Goal: Transaction & Acquisition: Download file/media

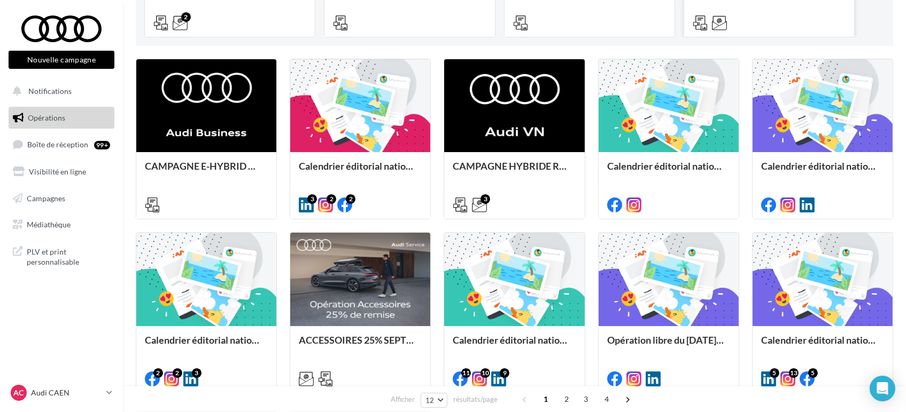
scroll to position [296, 0]
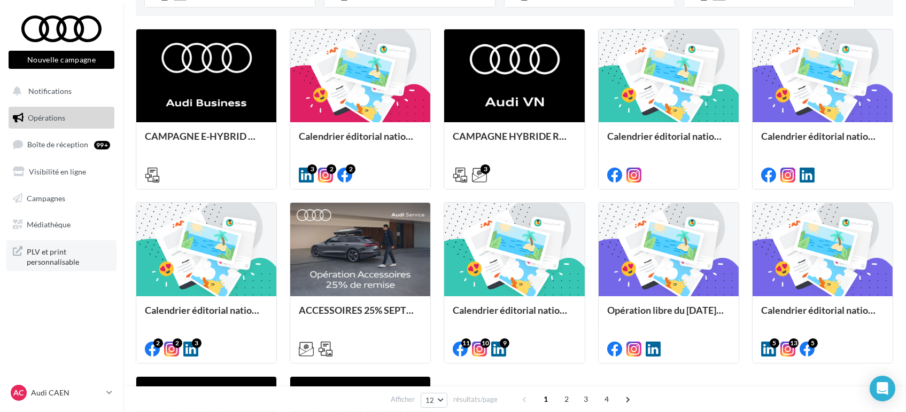
click at [60, 268] on link "PLV et print personnalisable" at bounding box center [61, 256] width 110 height 32
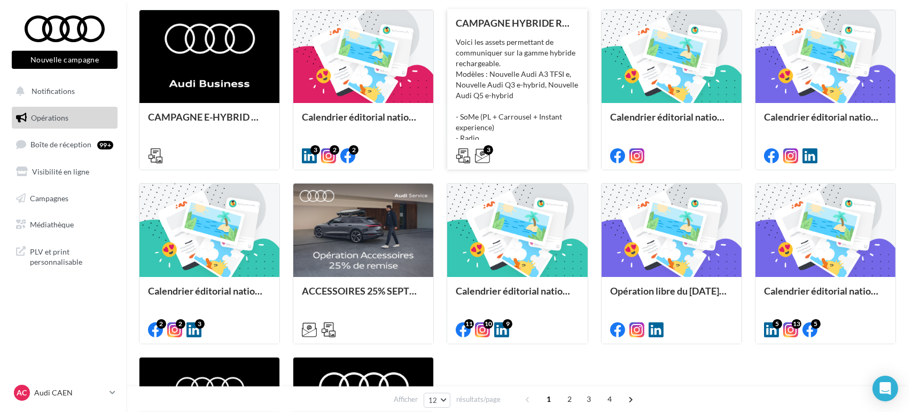
scroll to position [237, 0]
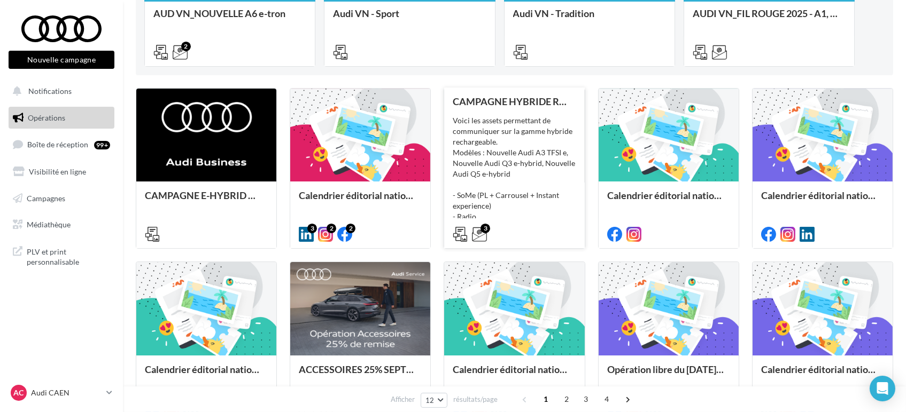
click at [528, 162] on div "Voici les assets permettant de communiquer sur la gamme hybride rechargeable. M…" at bounding box center [513, 168] width 123 height 107
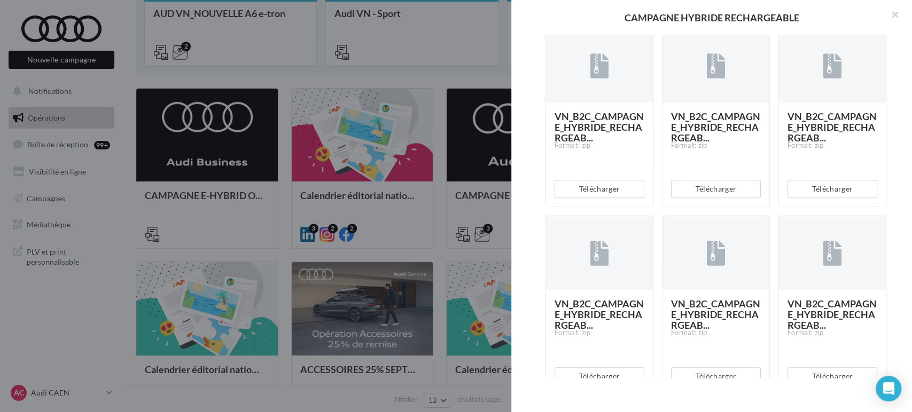
scroll to position [653, 0]
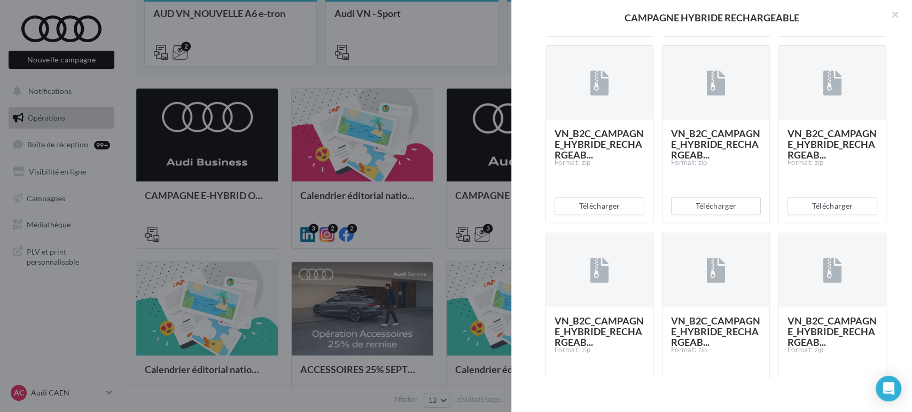
click at [610, 28] on button "Télécharger" at bounding box center [600, 19] width 90 height 18
click at [722, 28] on button "Télécharger" at bounding box center [716, 19] width 90 height 18
click at [835, 36] on div "Télécharger" at bounding box center [832, 18] width 107 height 35
click at [834, 28] on button "Télécharger" at bounding box center [832, 19] width 90 height 18
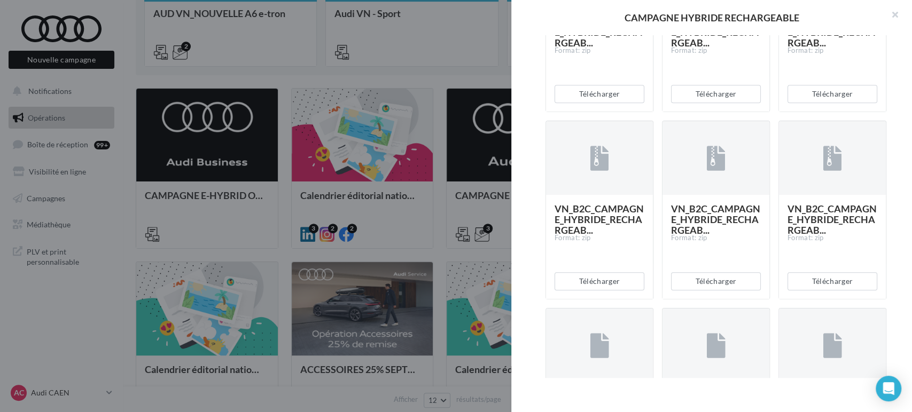
scroll to position [771, 0]
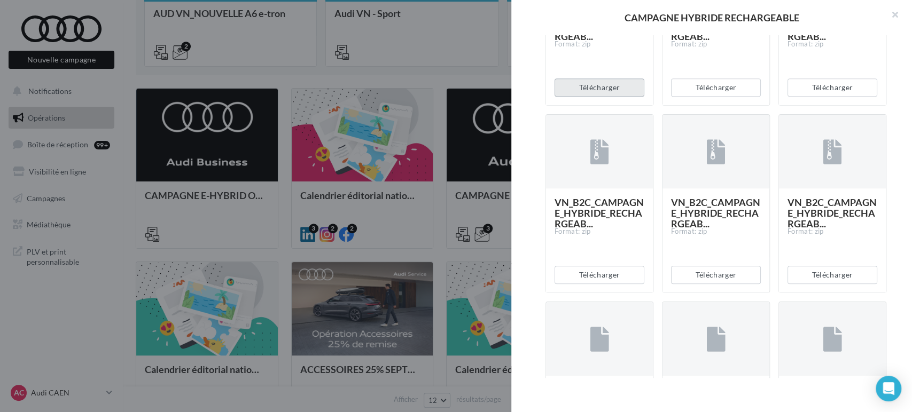
click at [603, 97] on button "Télécharger" at bounding box center [600, 88] width 90 height 18
click at [610, 97] on button "Télécharger" at bounding box center [600, 88] width 90 height 18
click at [726, 97] on button "Télécharger" at bounding box center [716, 88] width 90 height 18
click at [825, 97] on button "Télécharger" at bounding box center [832, 88] width 90 height 18
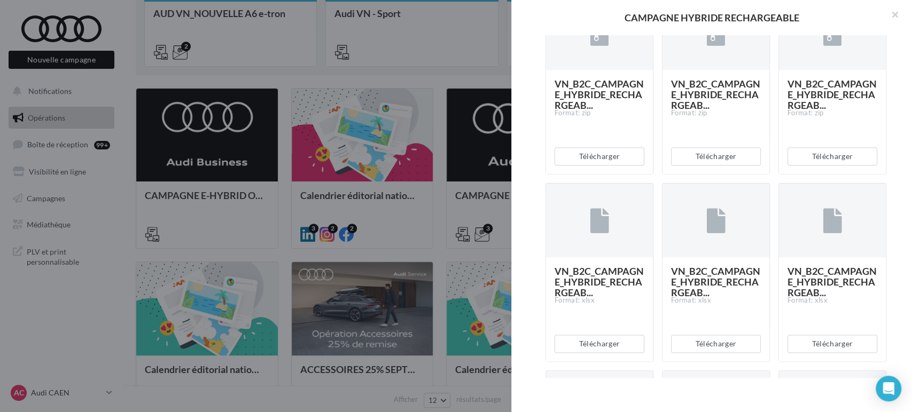
scroll to position [1009, 0]
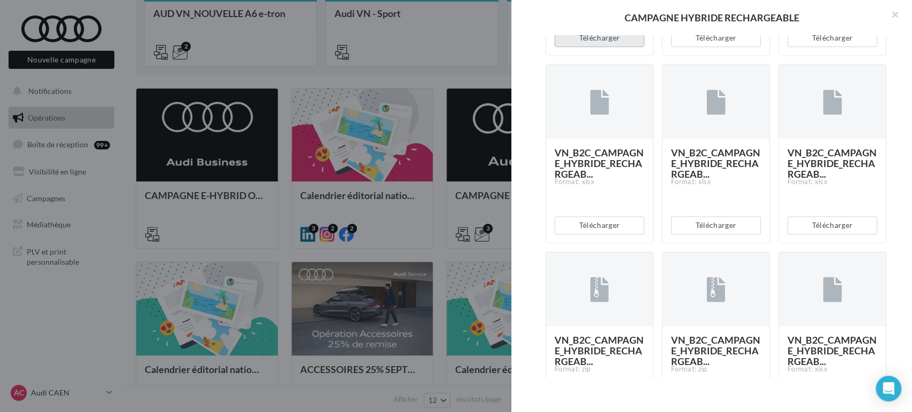
click at [595, 47] on button "Télécharger" at bounding box center [600, 38] width 90 height 18
click at [737, 47] on button "Télécharger" at bounding box center [716, 38] width 90 height 18
click at [828, 47] on button "Télécharger" at bounding box center [832, 38] width 90 height 18
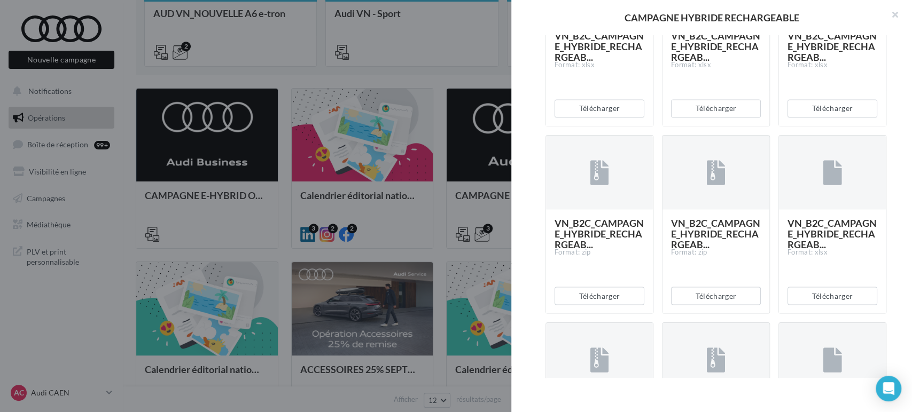
scroll to position [1128, 0]
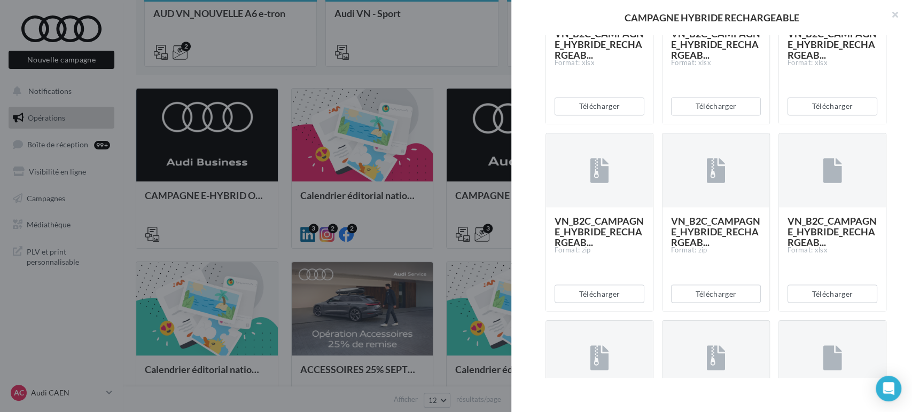
click at [593, 124] on div "Télécharger" at bounding box center [599, 106] width 107 height 35
click at [601, 115] on button "Télécharger" at bounding box center [600, 106] width 90 height 18
click at [709, 115] on button "Télécharger" at bounding box center [716, 106] width 90 height 18
click at [822, 115] on button "Télécharger" at bounding box center [832, 106] width 90 height 18
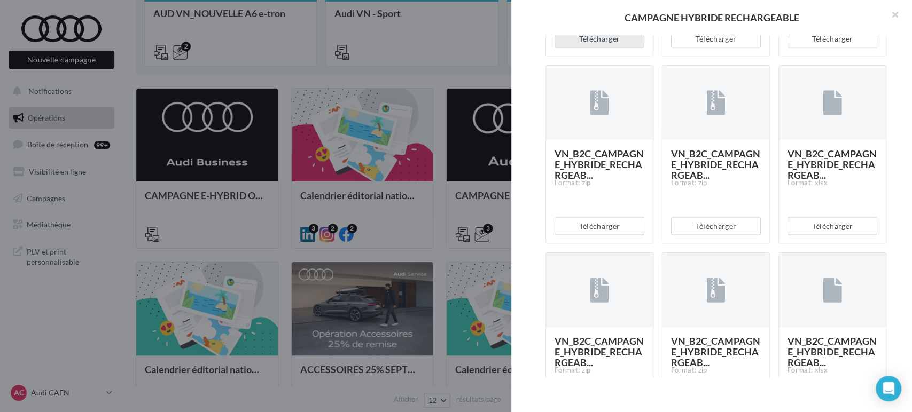
scroll to position [1365, 0]
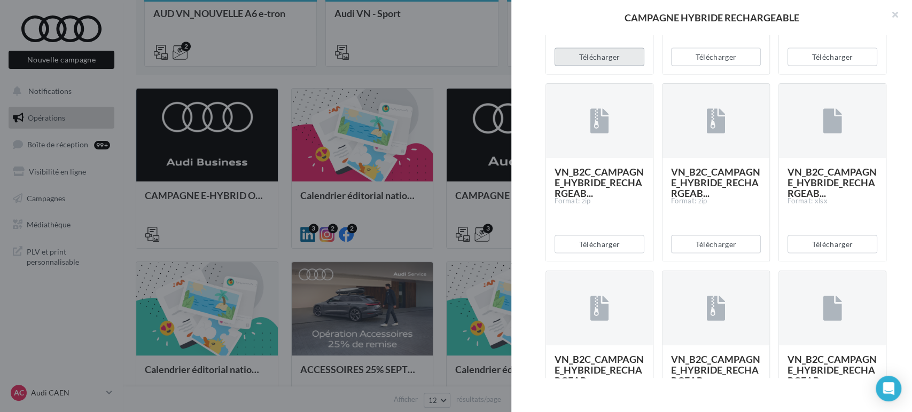
drag, startPoint x: 609, startPoint y: 242, endPoint x: 636, endPoint y: 241, distance: 27.3
click at [609, 66] on button "Télécharger" at bounding box center [600, 57] width 90 height 18
click at [708, 66] on button "Télécharger" at bounding box center [716, 57] width 90 height 18
click at [838, 66] on button "Télécharger" at bounding box center [832, 57] width 90 height 18
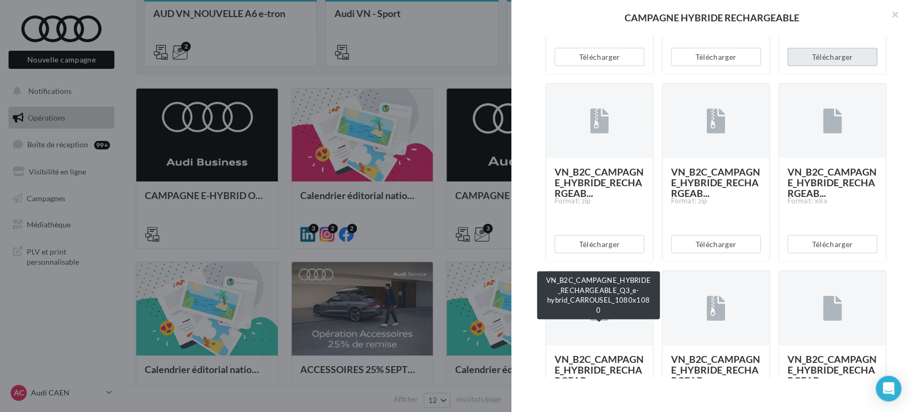
scroll to position [1424, 0]
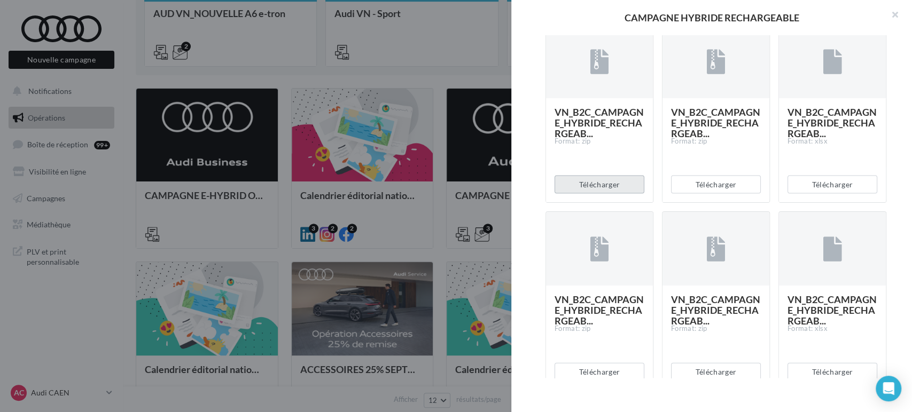
click at [592, 194] on button "Télécharger" at bounding box center [600, 185] width 90 height 18
click at [706, 194] on button "Télécharger" at bounding box center [716, 185] width 90 height 18
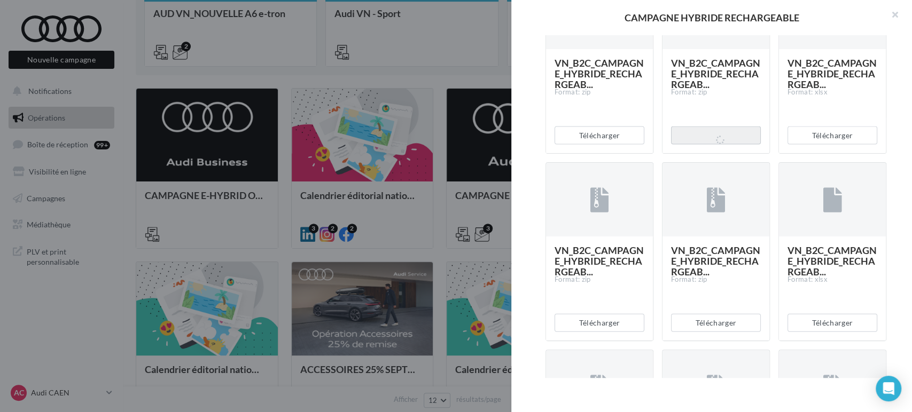
scroll to position [1543, 0]
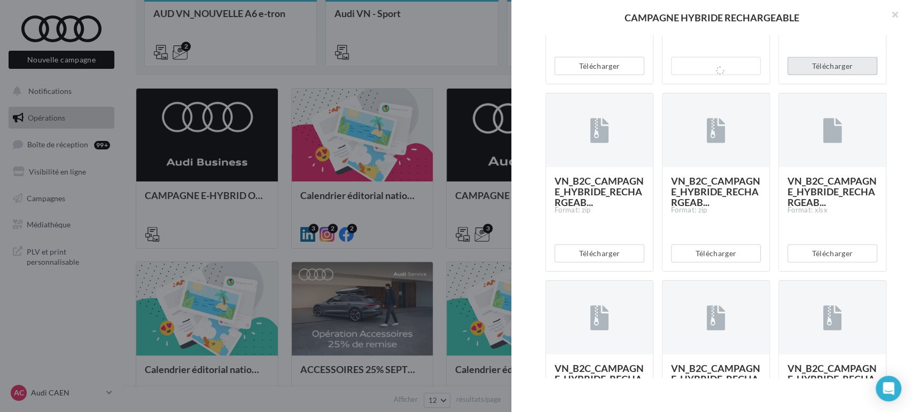
click at [833, 75] on button "Télécharger" at bounding box center [832, 66] width 90 height 18
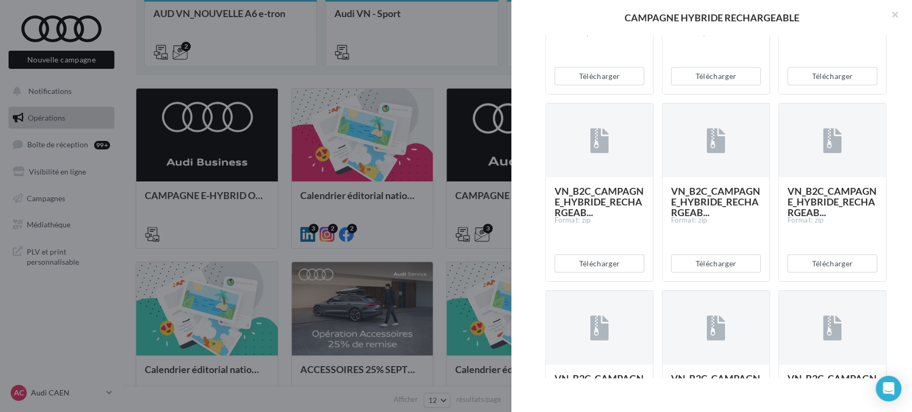
scroll to position [1721, 0]
click at [595, 84] on button "Télécharger" at bounding box center [600, 75] width 90 height 18
click at [710, 84] on button "Télécharger" at bounding box center [716, 75] width 90 height 18
click at [900, 97] on div "Description Voici les assets permettant de communiquer sur la gamme hybride rec…" at bounding box center [715, 206] width 409 height 343
click at [819, 84] on button "Télécharger" at bounding box center [832, 75] width 90 height 18
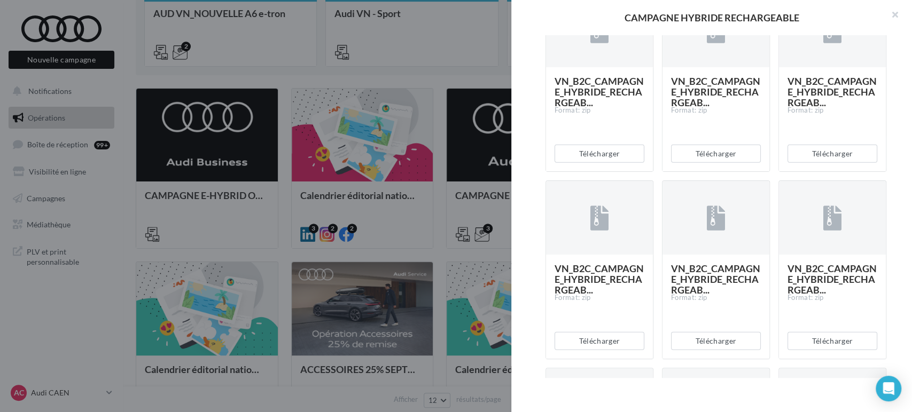
scroll to position [1899, 0]
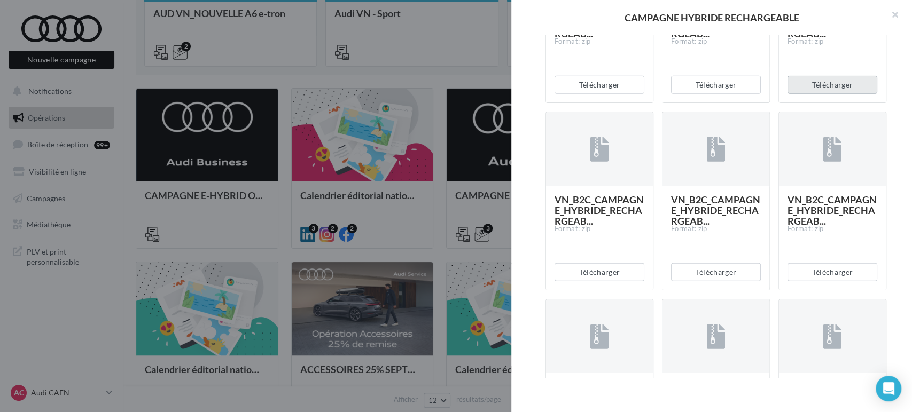
click at [828, 94] on button "Télécharger" at bounding box center [832, 85] width 90 height 18
click at [728, 94] on button "Télécharger" at bounding box center [716, 85] width 90 height 18
click at [600, 94] on button "Télécharger" at bounding box center [600, 85] width 90 height 18
click at [701, 94] on button "Télécharger" at bounding box center [716, 85] width 90 height 18
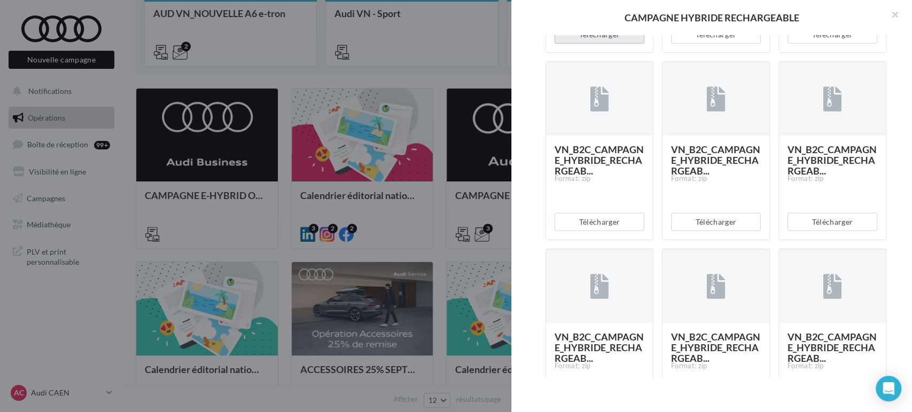
click at [615, 44] on button "Télécharger" at bounding box center [600, 35] width 90 height 18
click at [718, 44] on button "Télécharger" at bounding box center [716, 35] width 90 height 18
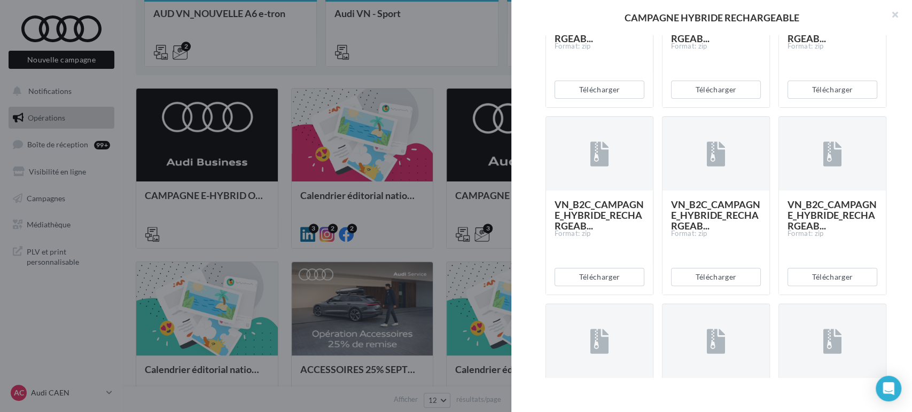
scroll to position [2560, 0]
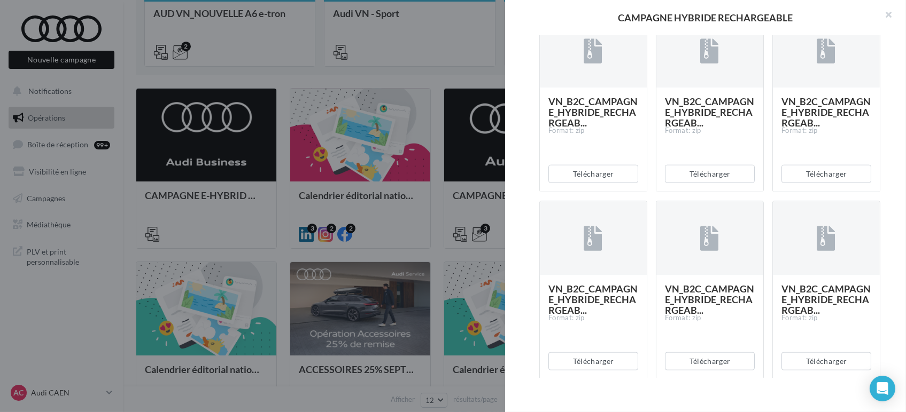
click at [461, 70] on div at bounding box center [453, 206] width 906 height 412
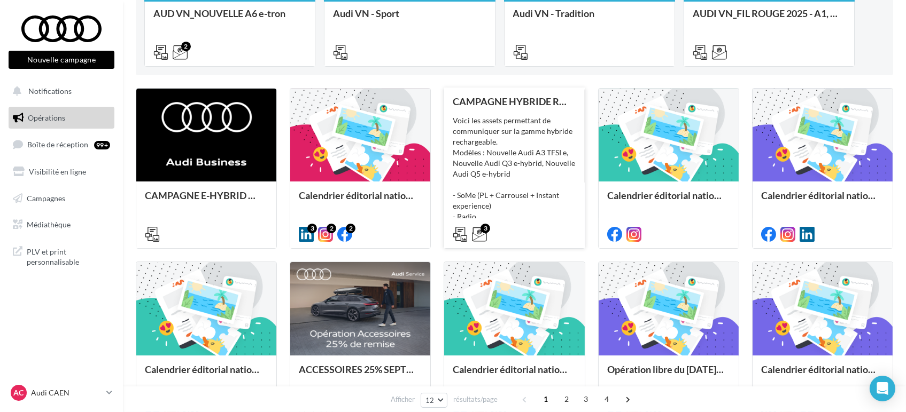
click at [530, 138] on div "Voici les assets permettant de communiquer sur la gamme hybride rechargeable. M…" at bounding box center [513, 168] width 123 height 107
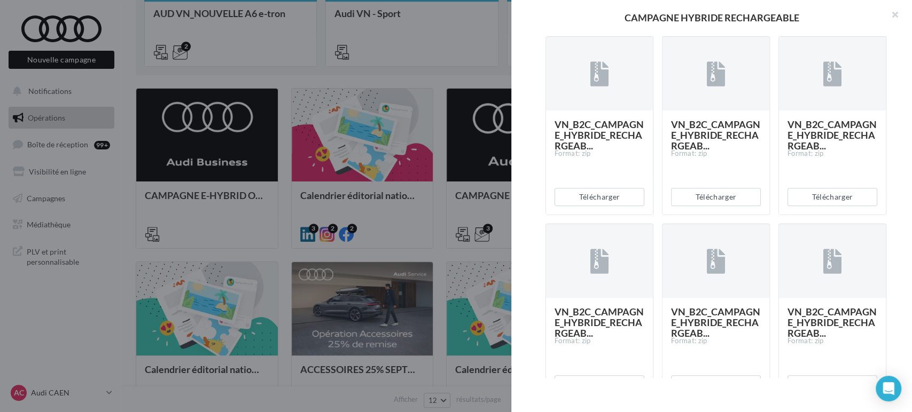
scroll to position [594, 0]
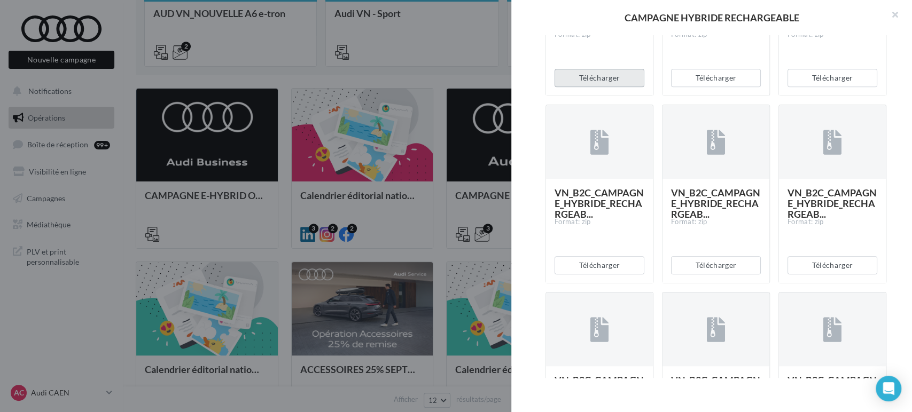
click at [601, 87] on button "Télécharger" at bounding box center [600, 78] width 90 height 18
click at [844, 87] on button "Télécharger" at bounding box center [832, 78] width 90 height 18
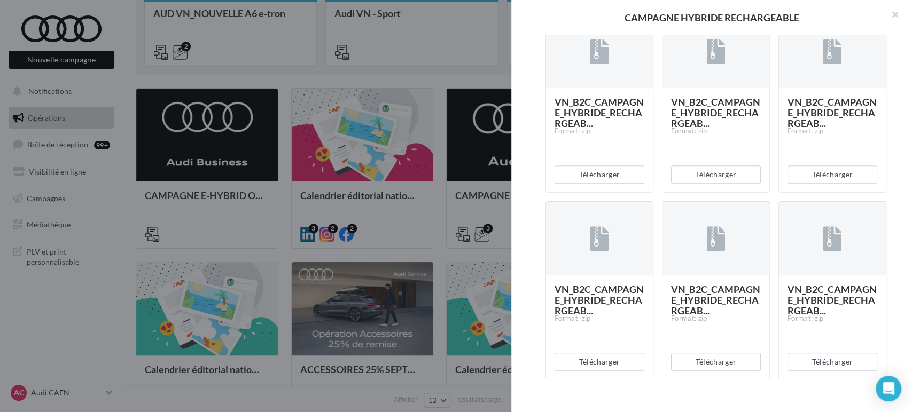
scroll to position [712, 0]
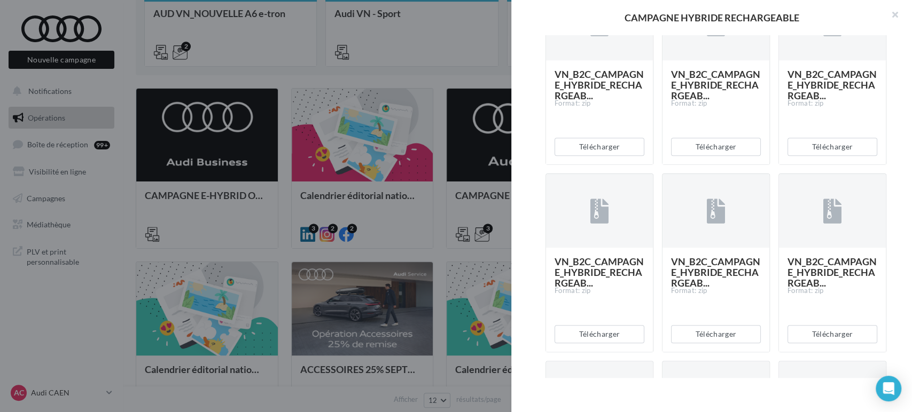
click at [900, 278] on div "Description Voici les assets permettant de communiquer sur la gamme hybride rec…" at bounding box center [715, 206] width 409 height 343
click at [820, 156] on button "Télécharger" at bounding box center [832, 147] width 90 height 18
click at [820, 165] on div "Télécharger" at bounding box center [832, 146] width 107 height 35
click at [702, 156] on button "Télécharger" at bounding box center [716, 147] width 90 height 18
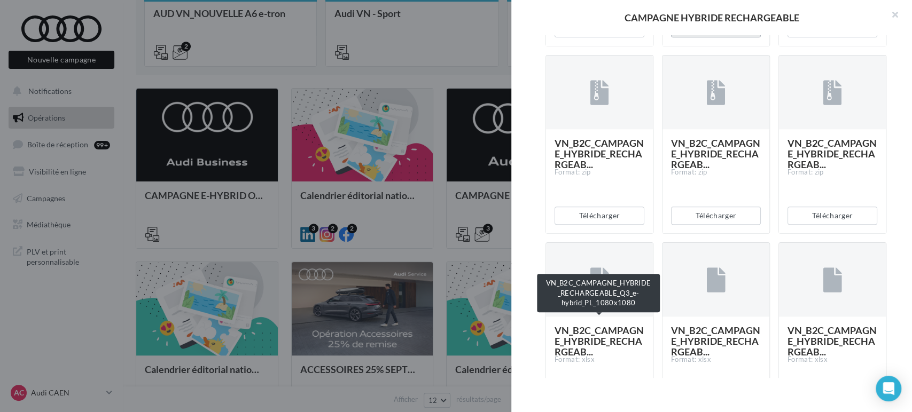
scroll to position [949, 0]
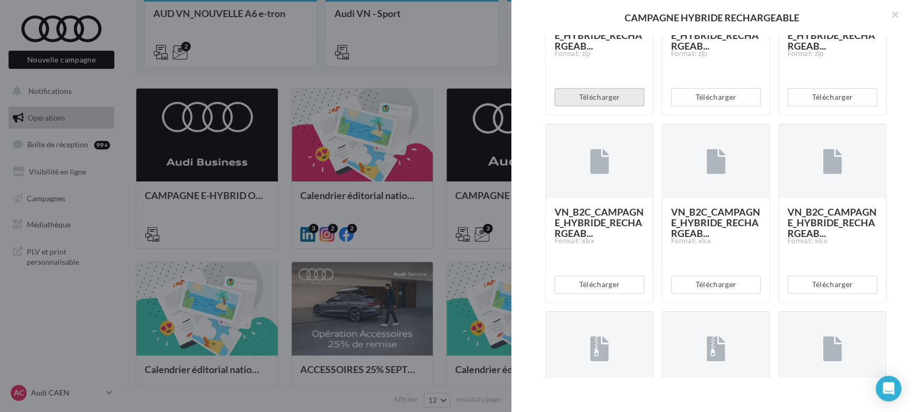
click at [612, 106] on button "Télécharger" at bounding box center [600, 97] width 90 height 18
click at [900, 230] on div "Description Voici les assets permettant de communiquer sur la gamme hybride rec…" at bounding box center [715, 206] width 409 height 343
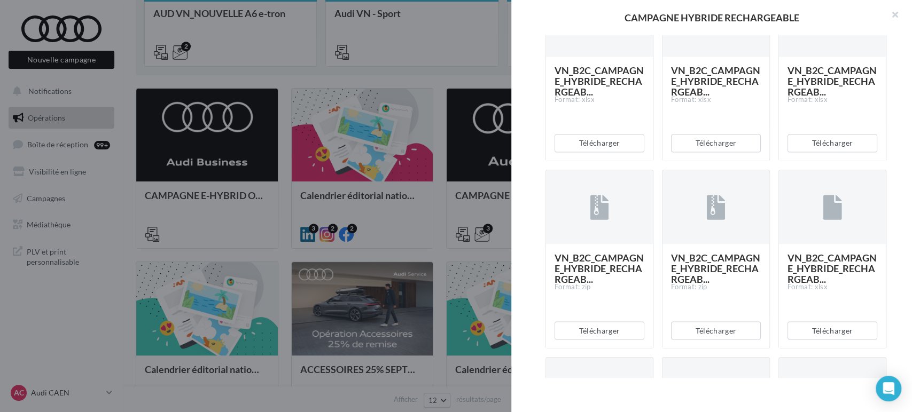
scroll to position [1128, 0]
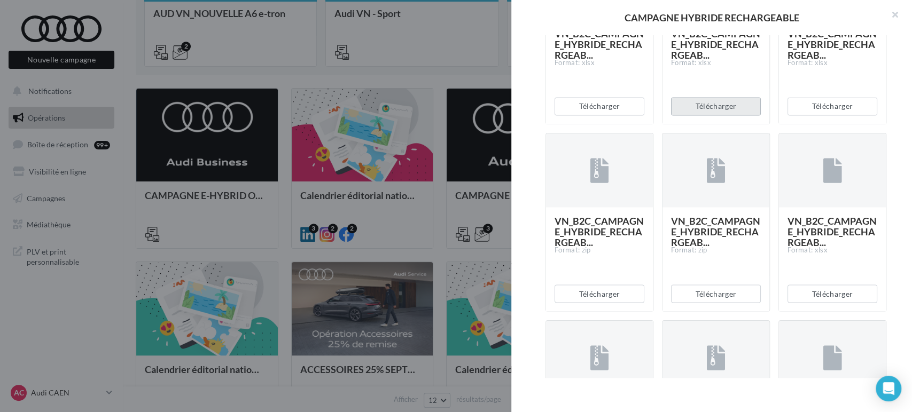
click at [718, 115] on button "Télécharger" at bounding box center [716, 106] width 90 height 18
click at [595, 115] on button "Télécharger" at bounding box center [600, 106] width 90 height 18
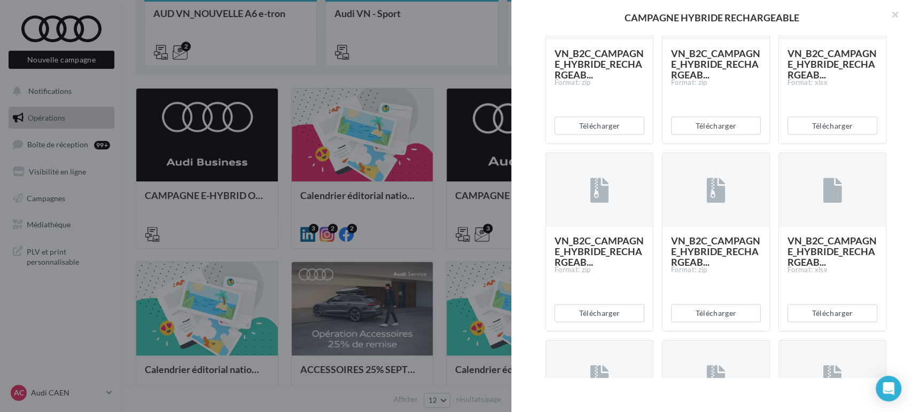
scroll to position [1484, 0]
click at [816, 135] on button "Télécharger" at bounding box center [832, 125] width 90 height 18
click at [898, 204] on div "Description Voici les assets permettant de communiquer sur la gamme hybride rec…" at bounding box center [715, 206] width 409 height 343
click at [716, 135] on button "Télécharger" at bounding box center [716, 125] width 90 height 18
click at [607, 135] on button "Télécharger" at bounding box center [600, 125] width 90 height 18
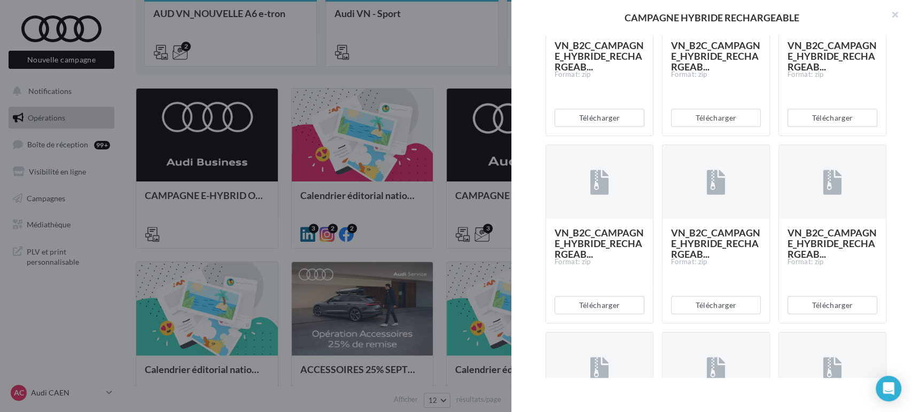
scroll to position [1899, 0]
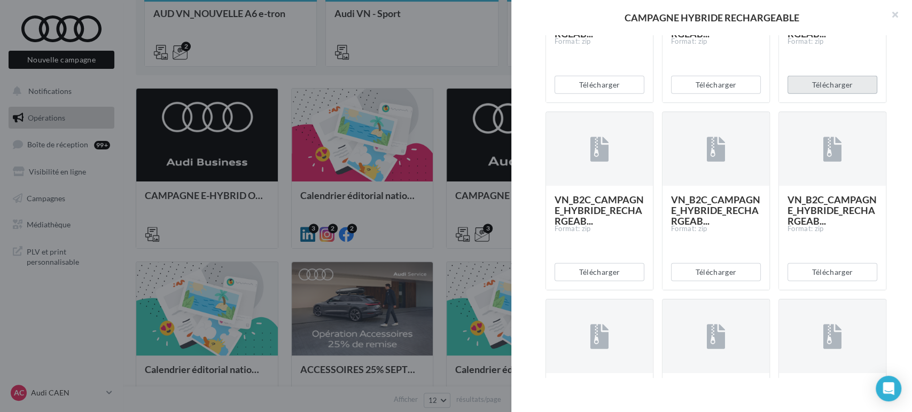
click at [814, 94] on button "Télécharger" at bounding box center [832, 85] width 90 height 18
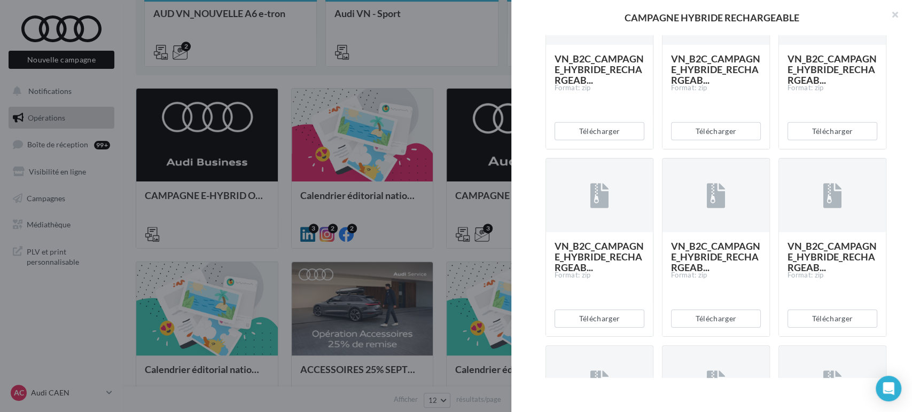
scroll to position [2256, 0]
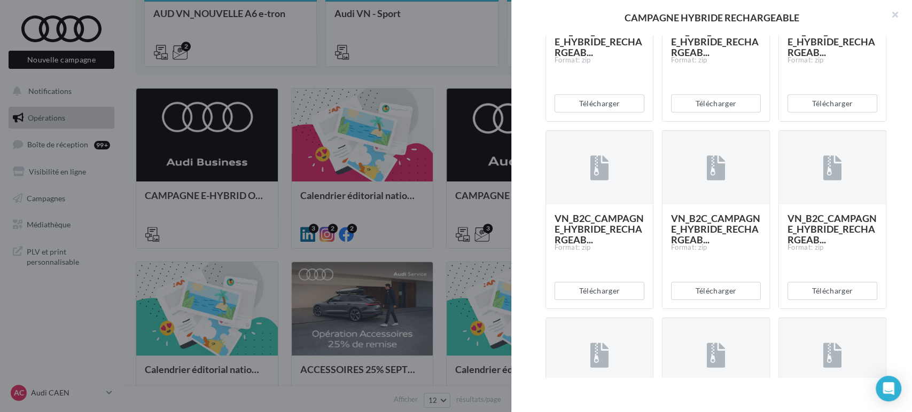
click at [902, 248] on div "Description Voici les assets permettant de communiquer sur la gamme hybride rec…" at bounding box center [715, 206] width 409 height 343
click at [847, 113] on button "Télécharger" at bounding box center [832, 104] width 90 height 18
drag, startPoint x: 712, startPoint y: 279, endPoint x: 704, endPoint y: 272, distance: 10.2
click at [711, 113] on button "Télécharger" at bounding box center [716, 104] width 90 height 18
click at [586, 113] on button "Télécharger" at bounding box center [600, 104] width 90 height 18
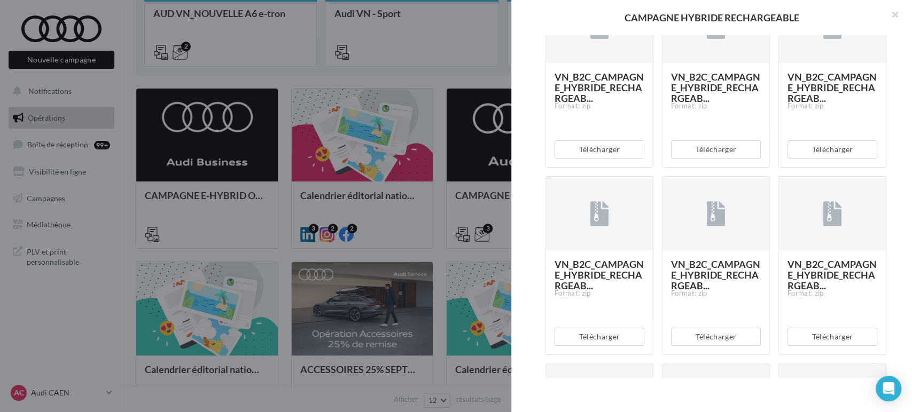
scroll to position [2671, 0]
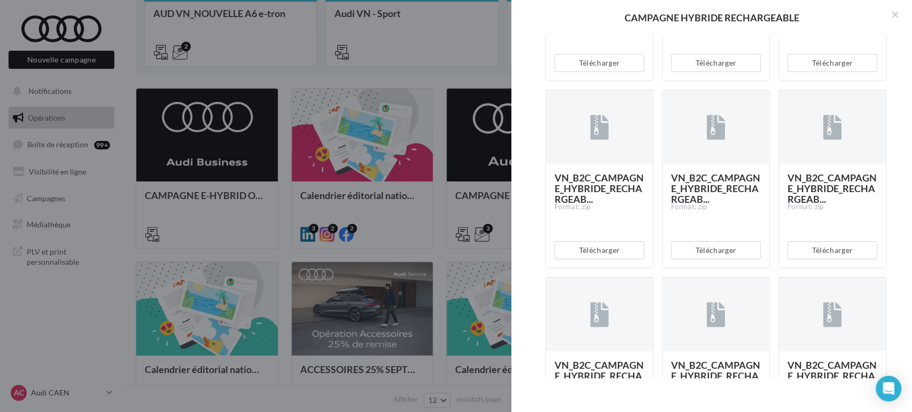
click at [829, 81] on div "Télécharger" at bounding box center [832, 62] width 107 height 35
click at [829, 72] on button "Télécharger" at bounding box center [832, 63] width 90 height 18
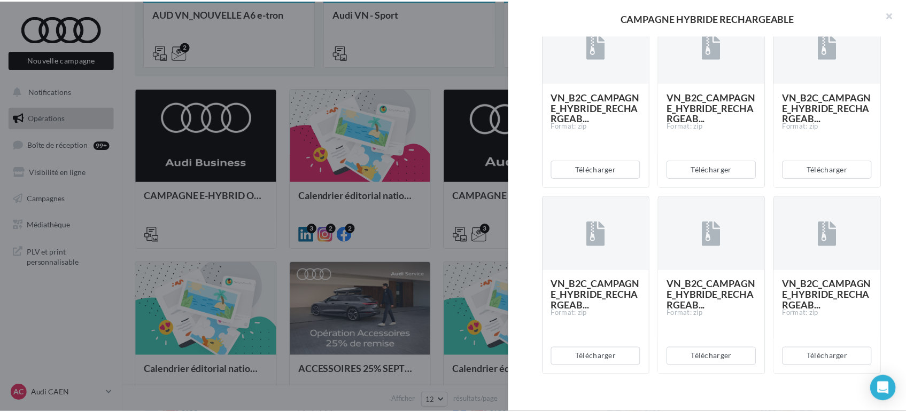
scroll to position [3324, 0]
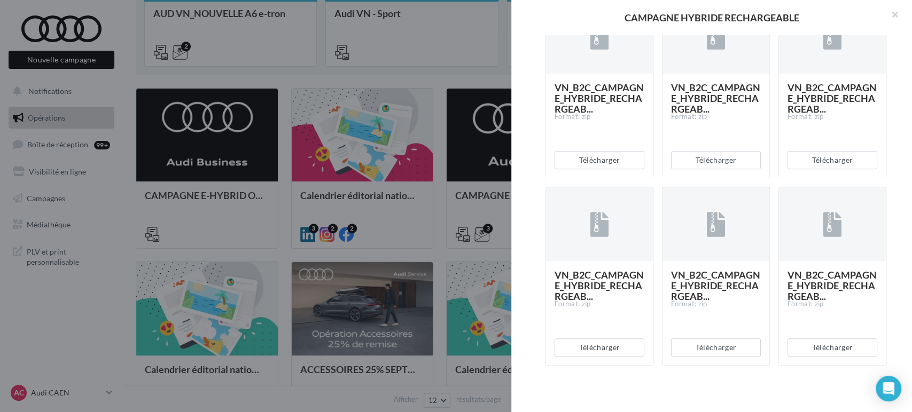
click at [316, 144] on div at bounding box center [456, 206] width 912 height 412
